Goal: Task Accomplishment & Management: Manage account settings

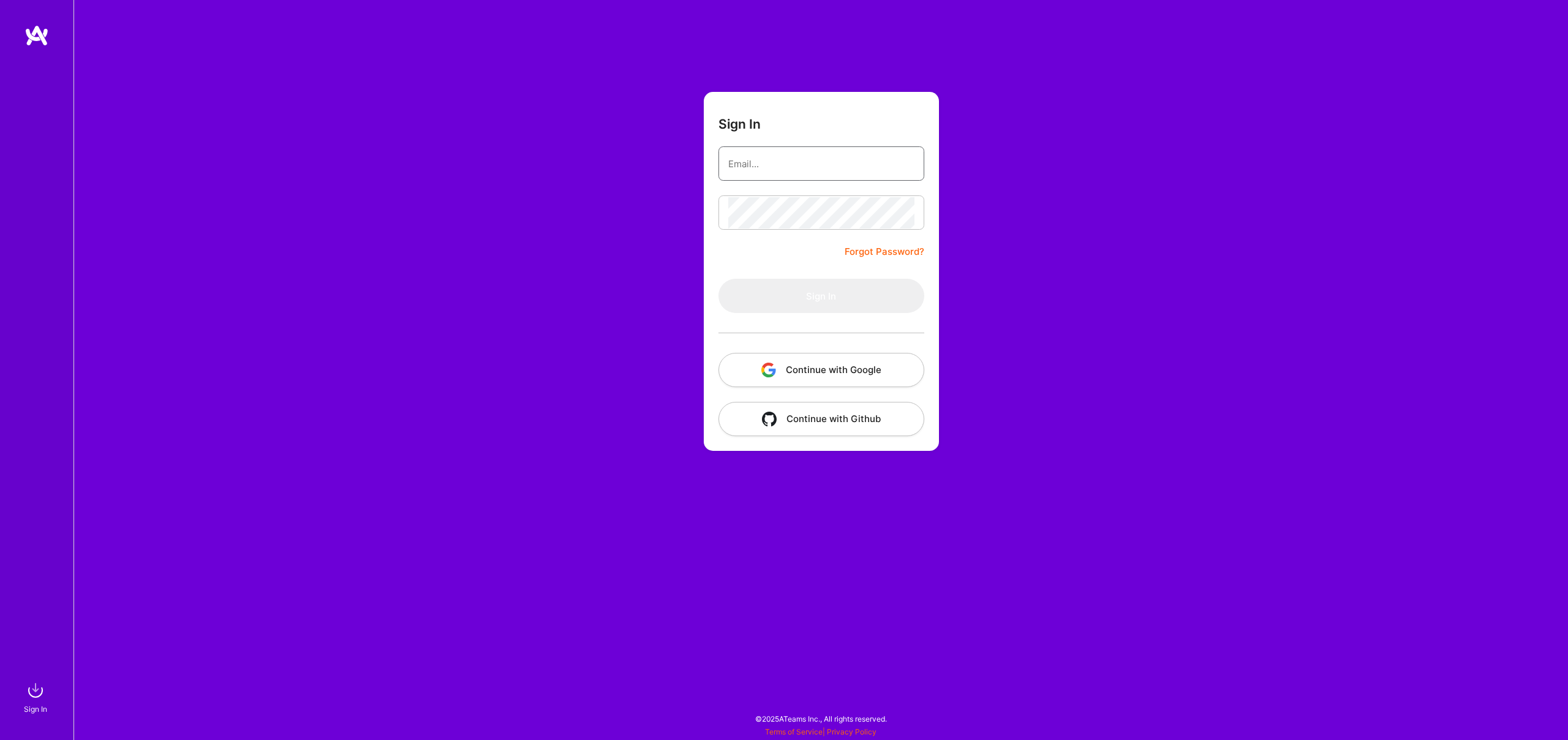
type input "[EMAIL_ADDRESS][DOMAIN_NAME]"
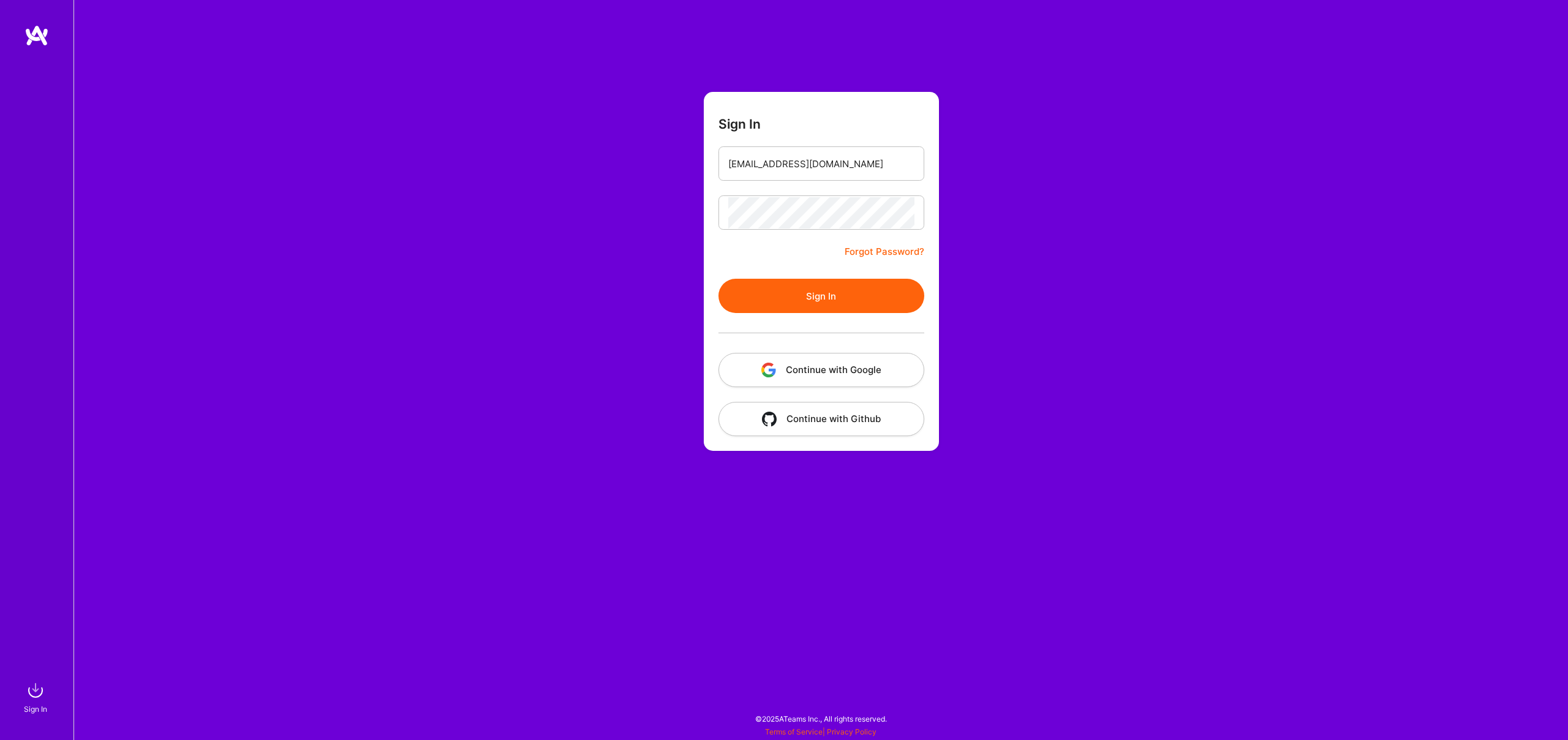
click at [684, 244] on div "Sign In [EMAIL_ADDRESS][DOMAIN_NAME] Forgot Password? Sign In Continue with Goo…" at bounding box center [820, 370] width 1494 height 740
click at [785, 289] on button "Sign In" at bounding box center [821, 296] width 206 height 34
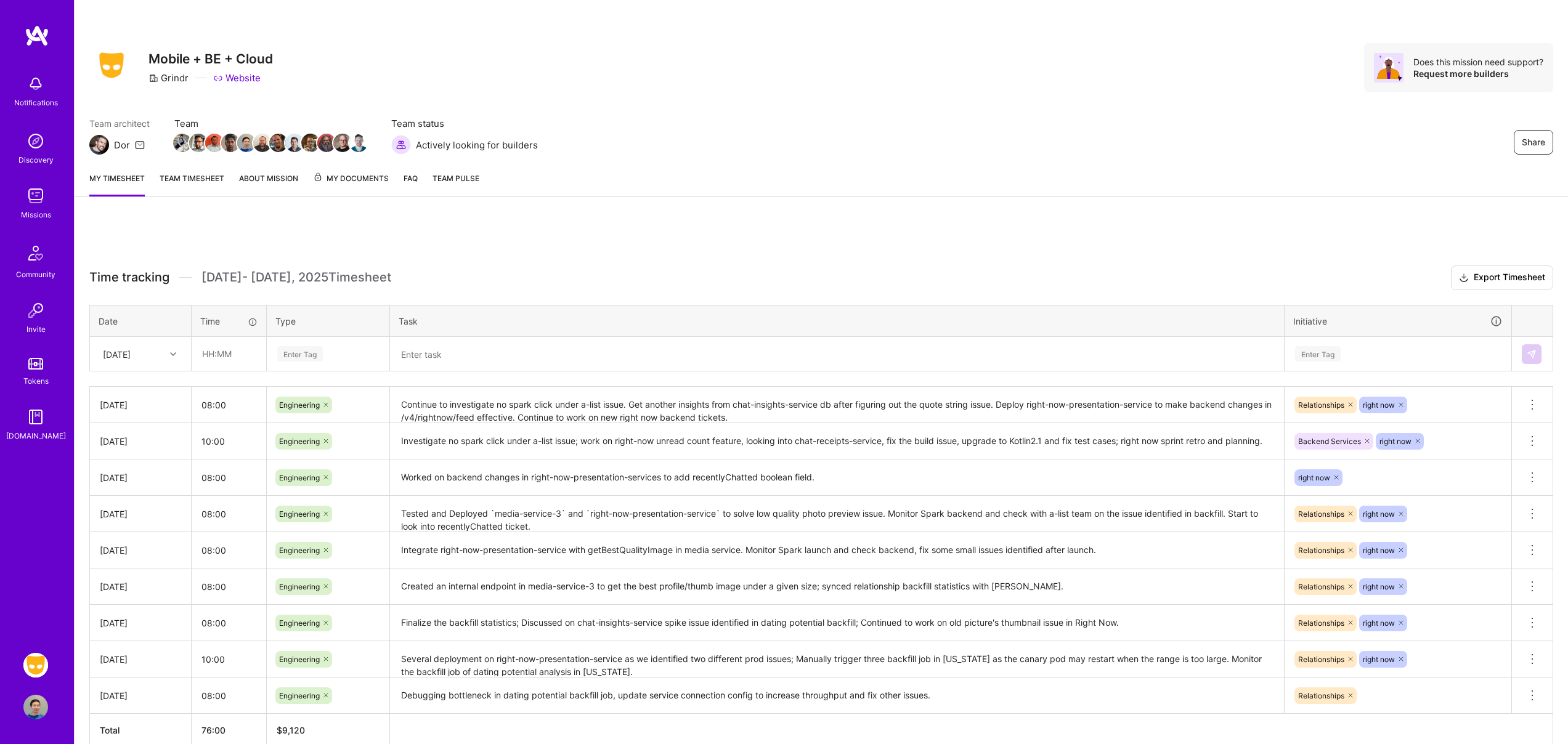
click at [208, 184] on link "Team timesheet" at bounding box center [192, 184] width 65 height 25
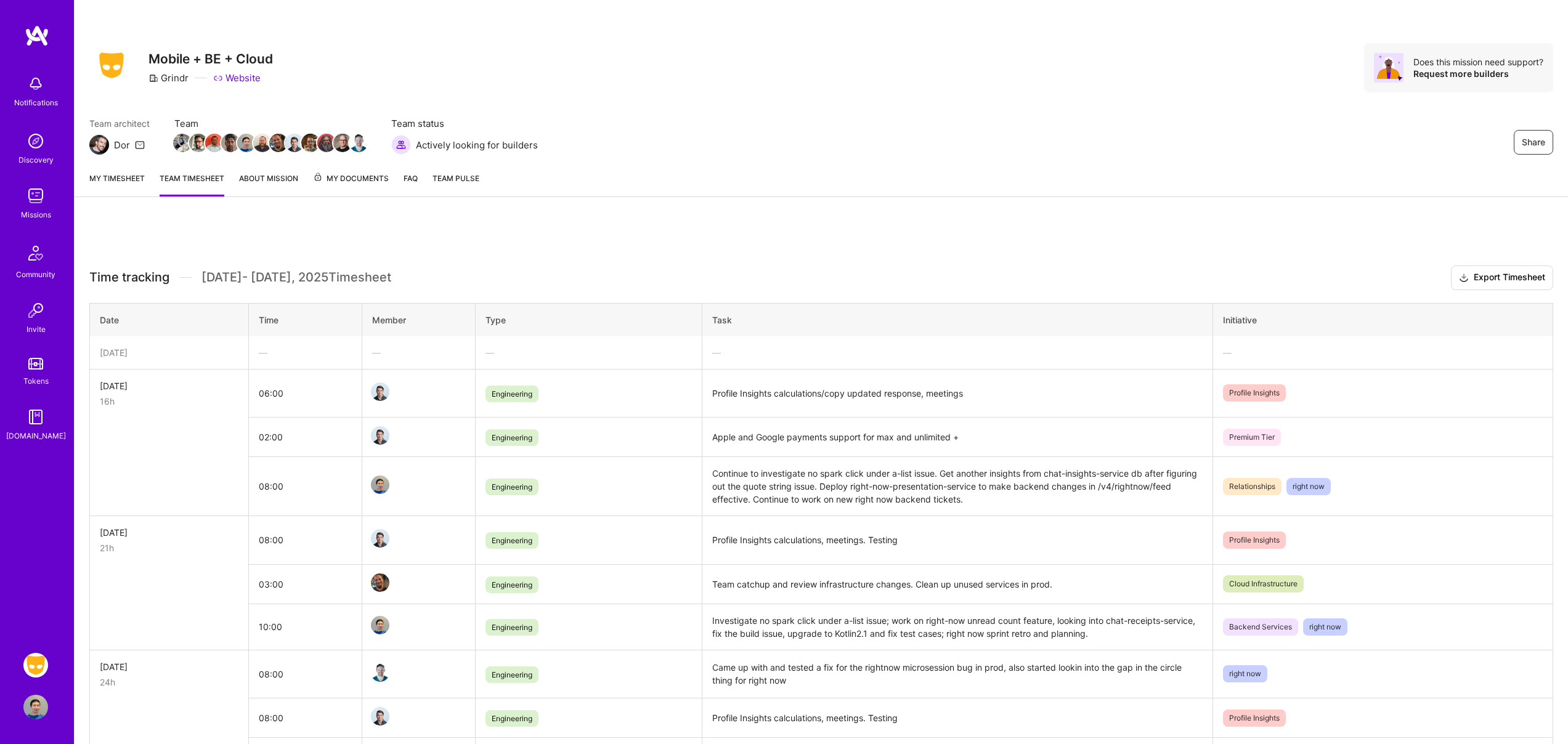
scroll to position [3, 0]
